Goal: Information Seeking & Learning: Understand process/instructions

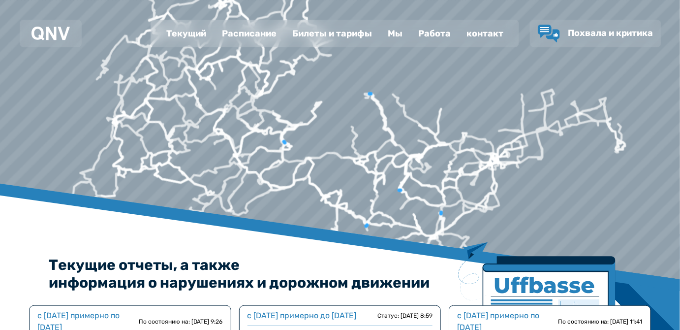
click at [246, 34] on font "Расписание" at bounding box center [249, 33] width 55 height 11
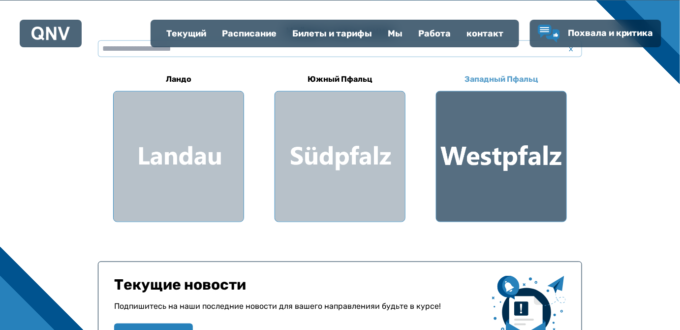
scroll to position [223, 0]
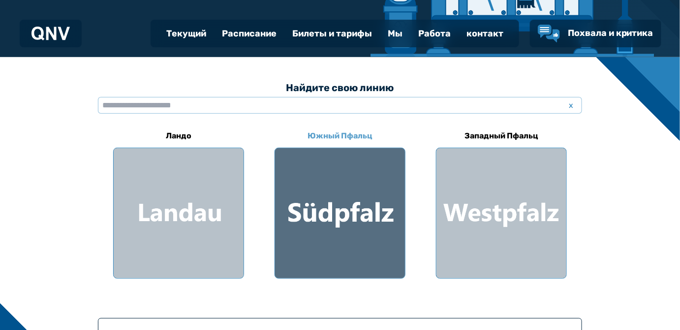
click at [351, 188] on div at bounding box center [340, 213] width 130 height 130
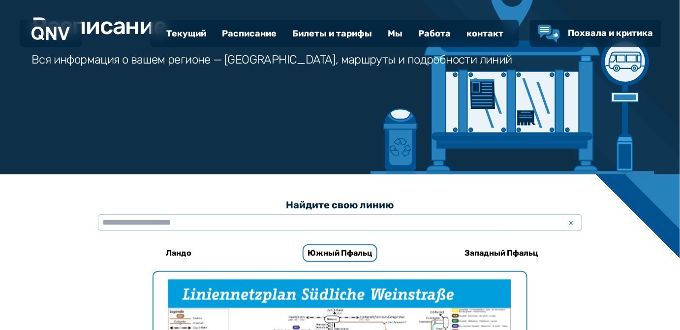
scroll to position [134, 0]
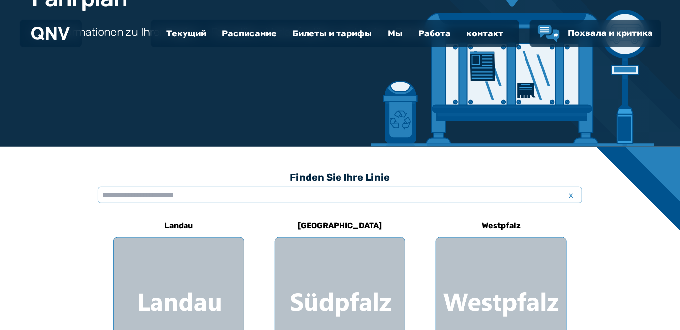
scroll to position [223, 0]
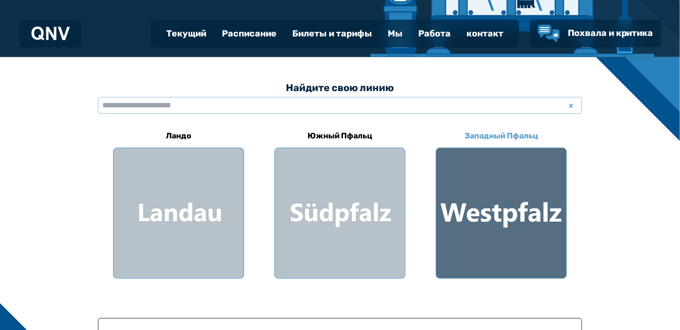
click at [512, 184] on div at bounding box center [502, 213] width 130 height 130
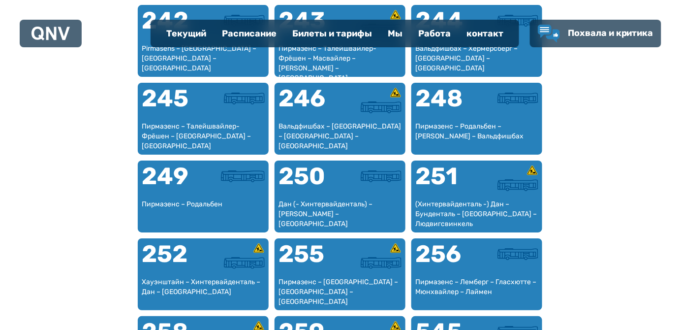
scroll to position [1154, 0]
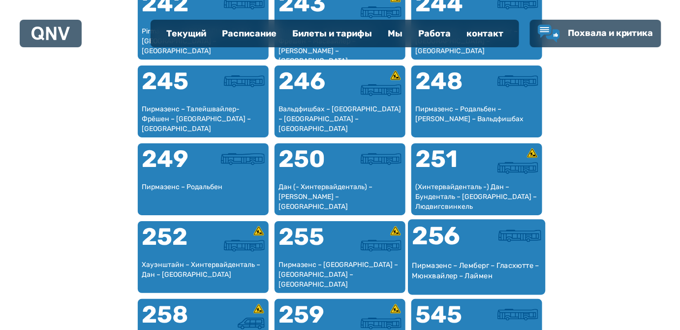
click at [455, 238] on font "256" at bounding box center [436, 235] width 48 height 30
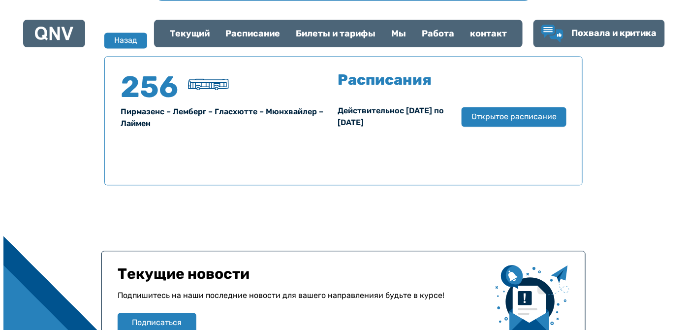
scroll to position [648, 0]
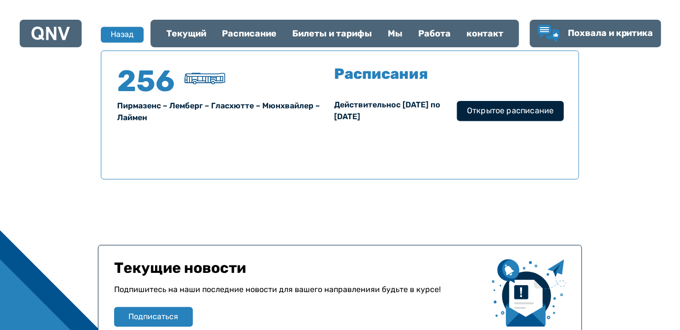
click at [521, 110] on font "Открытое расписание" at bounding box center [510, 110] width 87 height 9
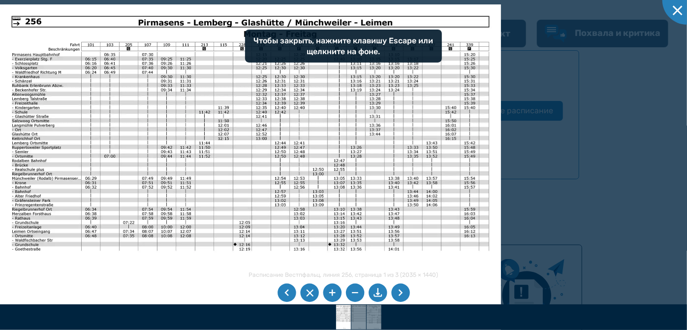
click at [545, 156] on div at bounding box center [343, 165] width 687 height 330
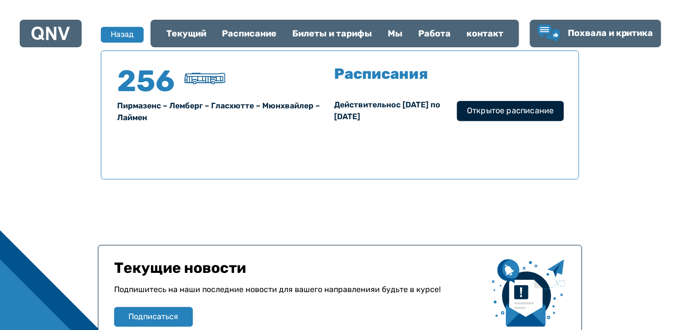
click at [510, 109] on font "Открытое расписание" at bounding box center [510, 110] width 87 height 9
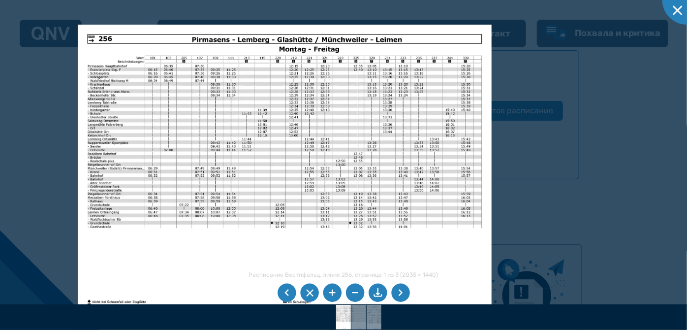
click at [403, 295] on li at bounding box center [400, 292] width 19 height 19
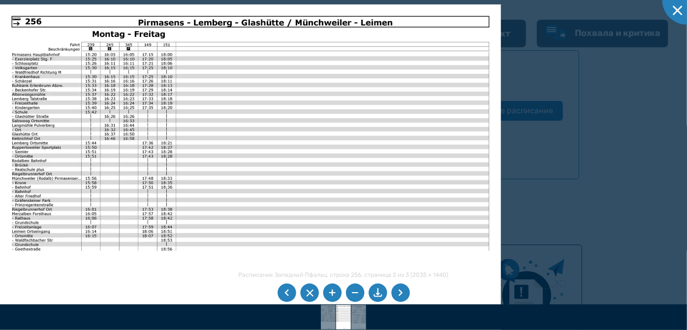
click at [398, 292] on li at bounding box center [400, 292] width 19 height 19
